Goal: Task Accomplishment & Management: Manage account settings

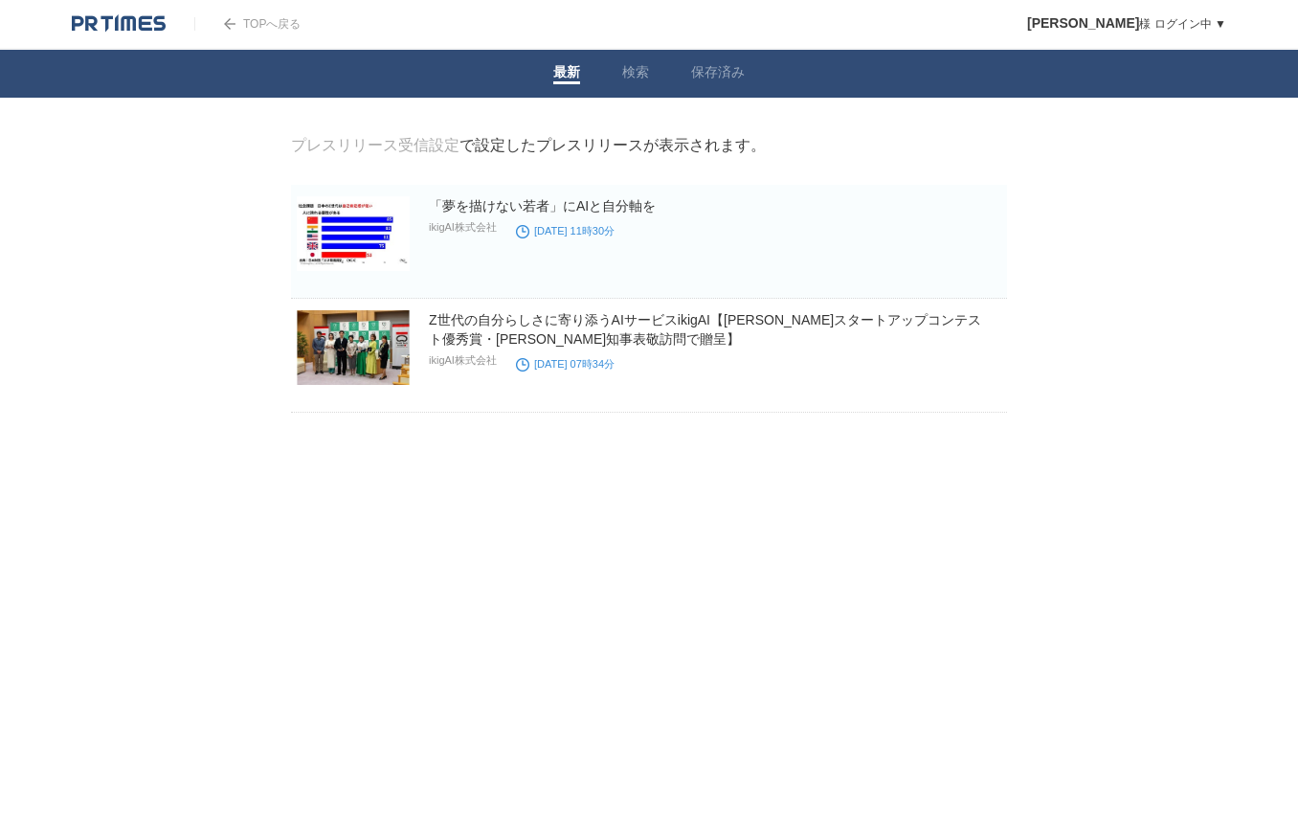
click at [146, 32] on img at bounding box center [119, 23] width 94 height 19
click at [638, 72] on link "検索" at bounding box center [635, 74] width 27 height 20
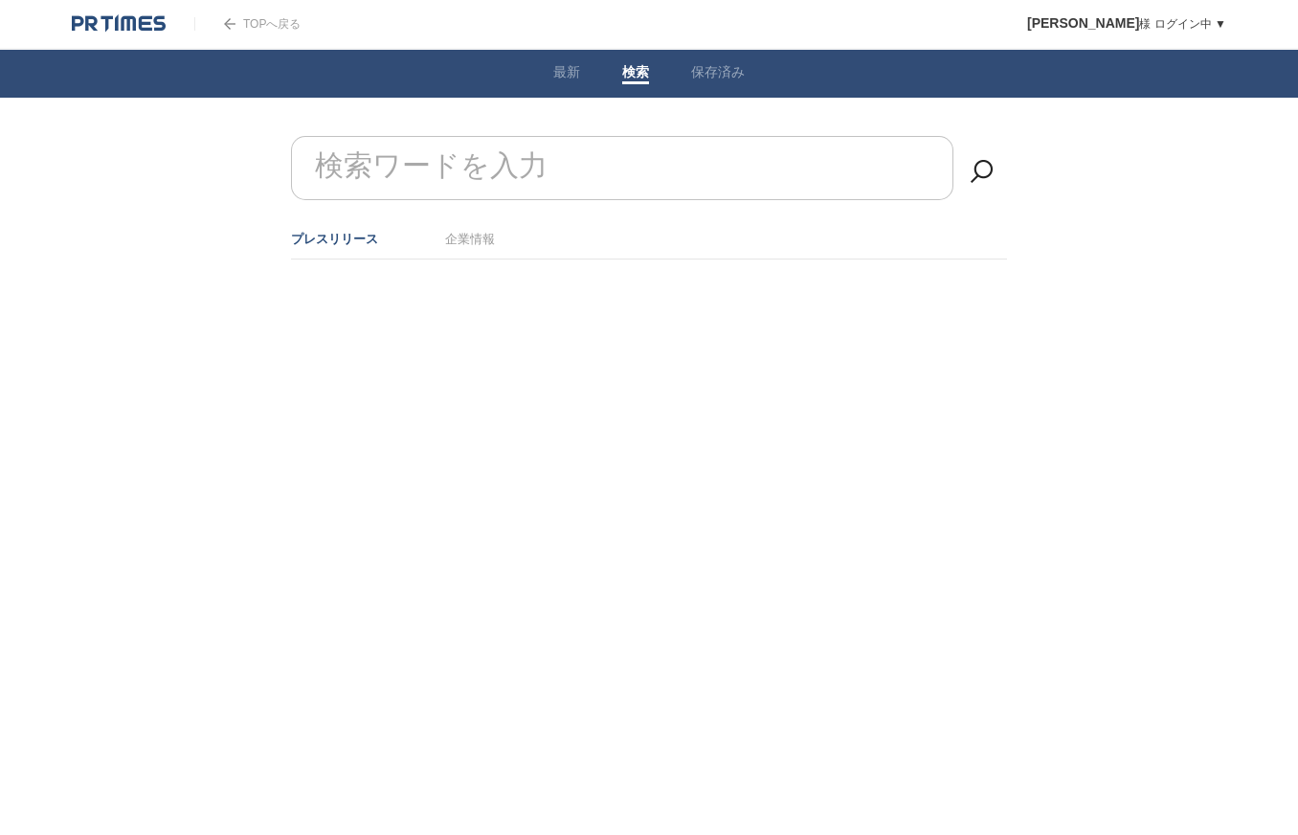
click at [726, 72] on link "保存済み" at bounding box center [718, 74] width 54 height 20
click at [273, 39] on div "TOPへ戻る" at bounding box center [247, 24] width 106 height 48
click at [246, 27] on link "TOPへ戻る" at bounding box center [247, 23] width 106 height 13
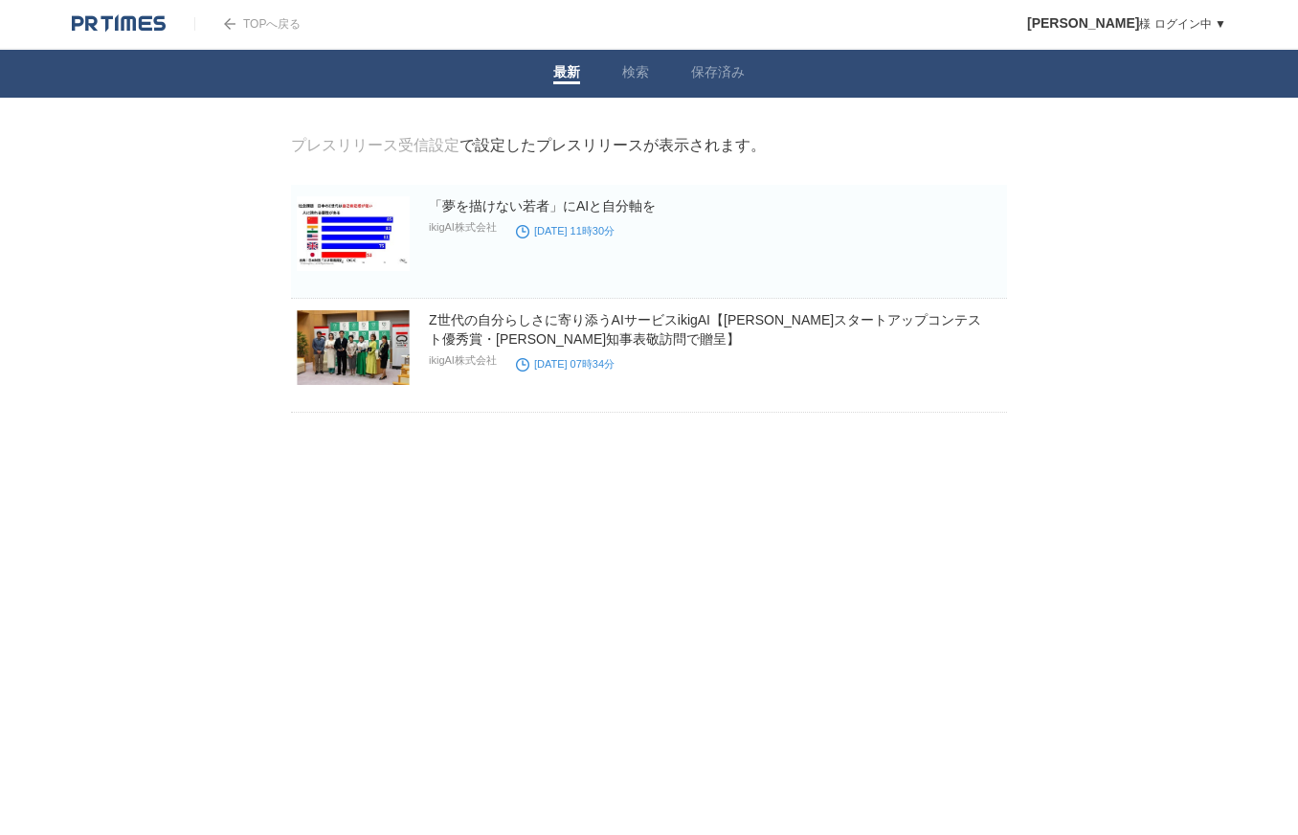
click at [1125, 16] on span "[PERSON_NAME]" at bounding box center [1083, 22] width 112 height 15
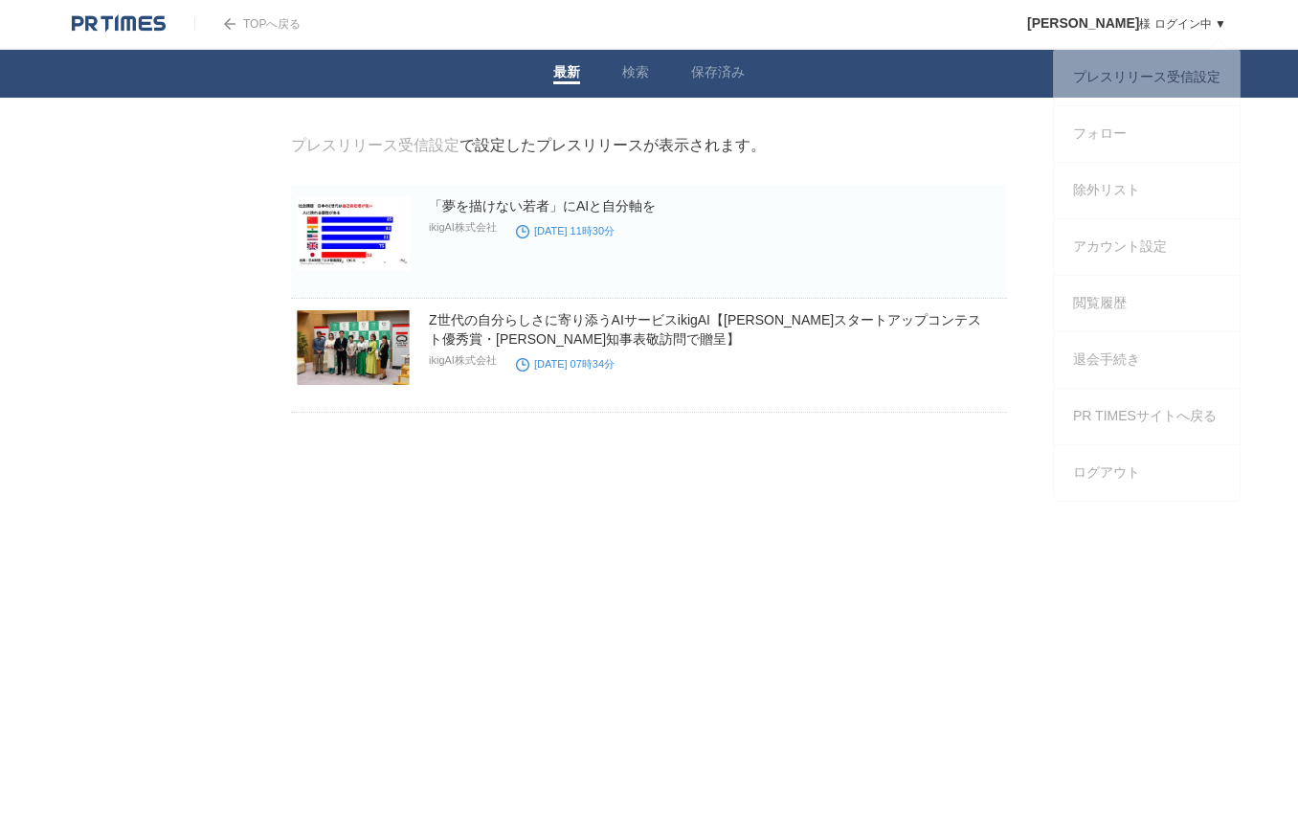
click at [1202, 29] on link "吉川佳佑 様 ログイン中 ▼" at bounding box center [1126, 23] width 199 height 13
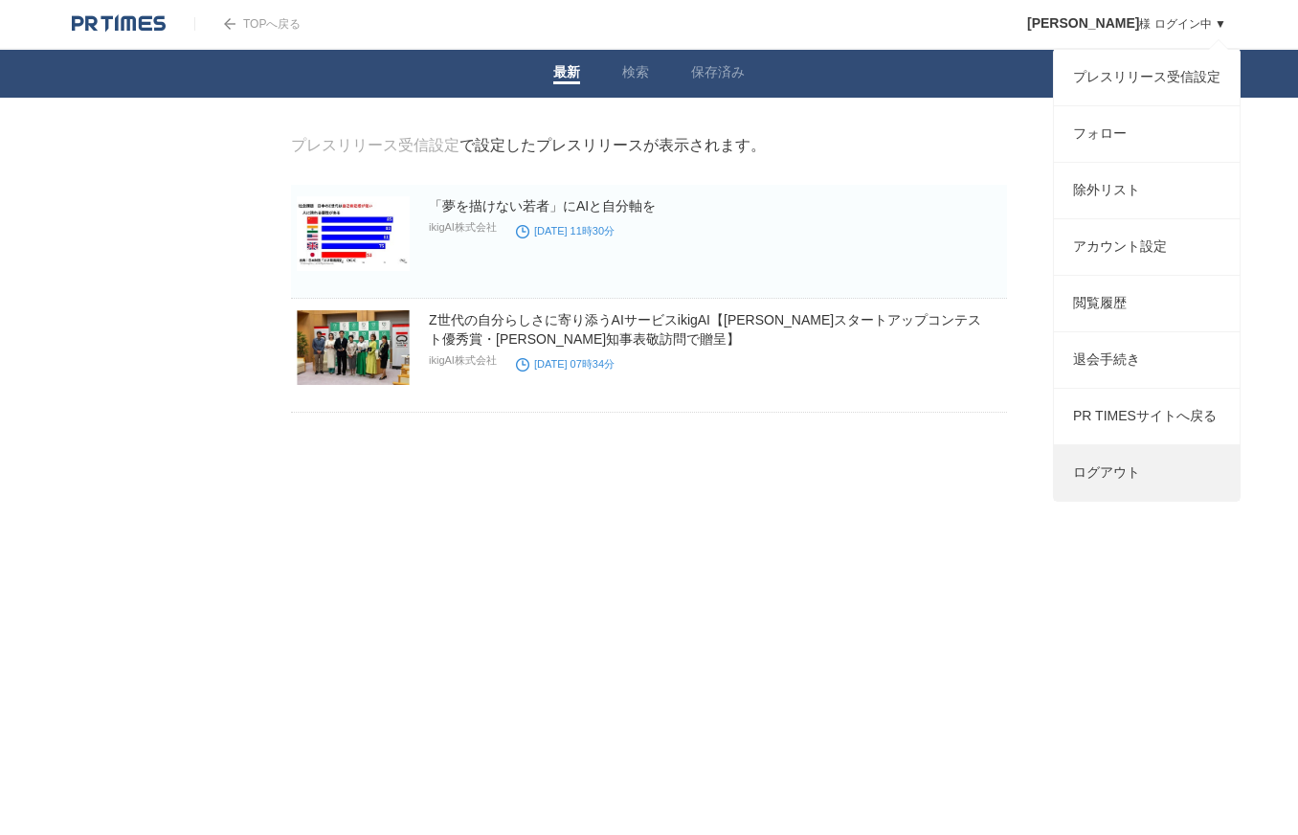
click at [1196, 501] on link "ログアウト" at bounding box center [1147, 473] width 186 height 56
